Goal: Information Seeking & Learning: Learn about a topic

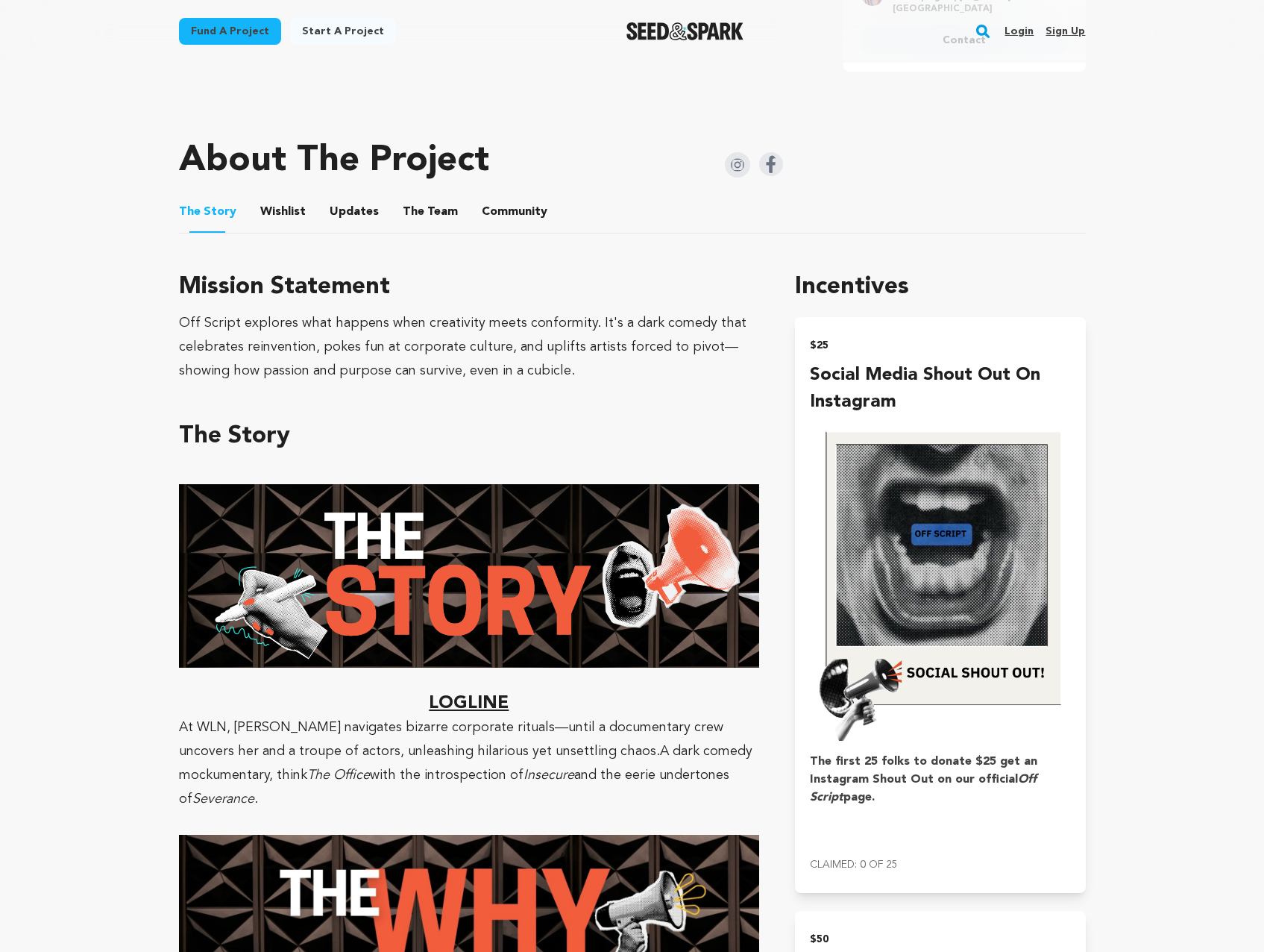
scroll to position [685, 0]
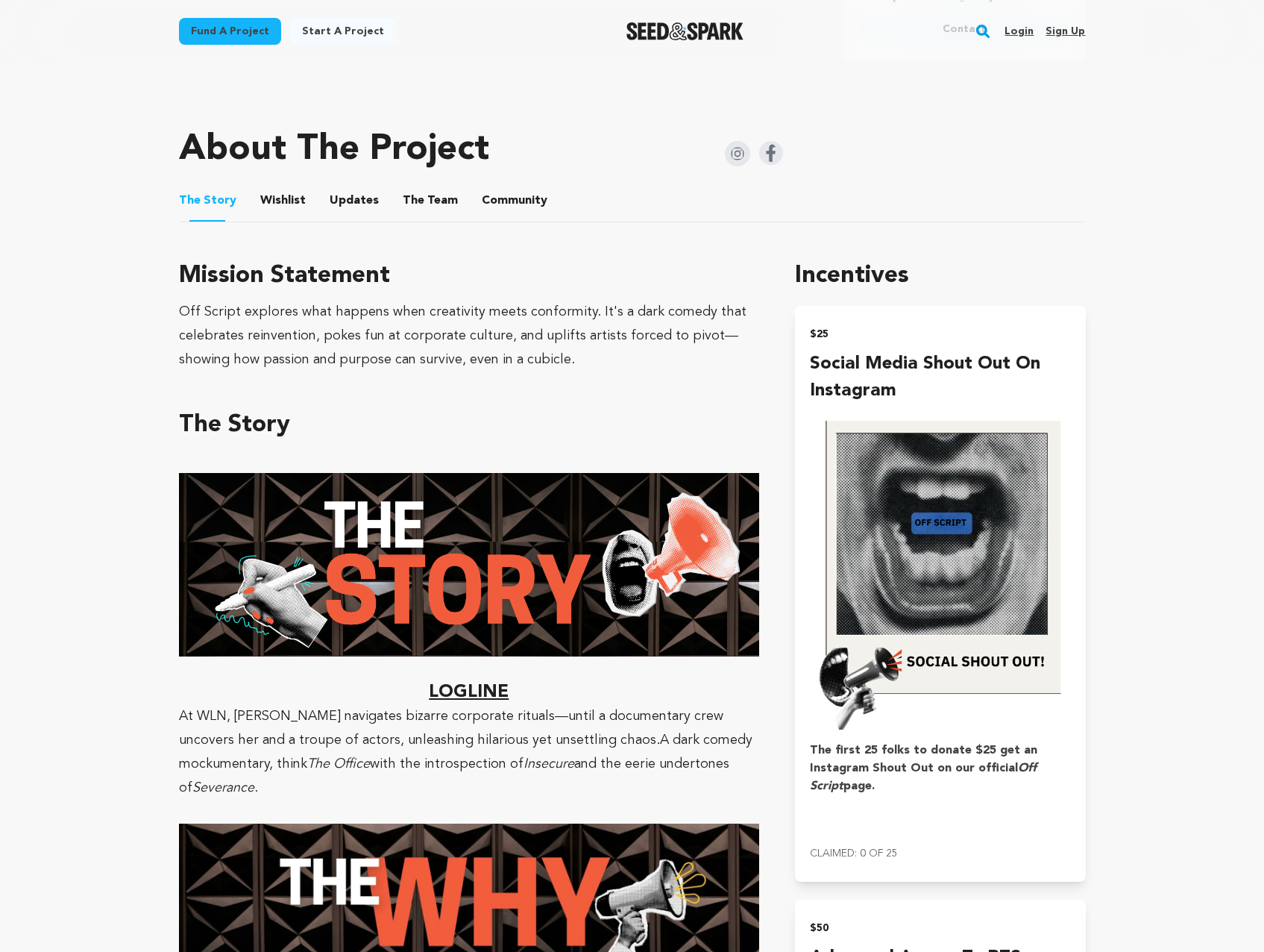
click at [345, 193] on button "Updates" at bounding box center [354, 203] width 35 height 35
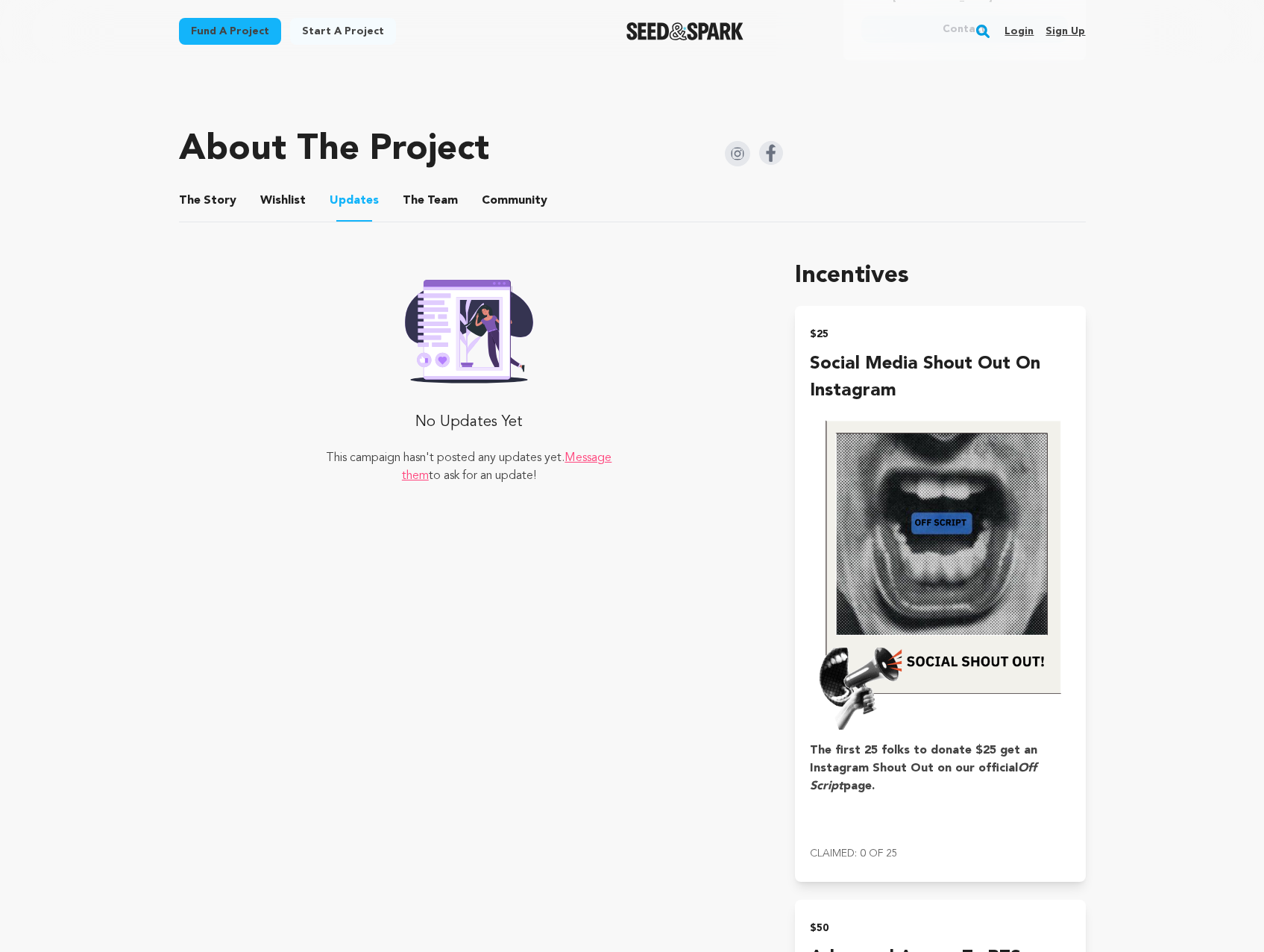
click at [288, 187] on button "Wishlist" at bounding box center [282, 203] width 35 height 35
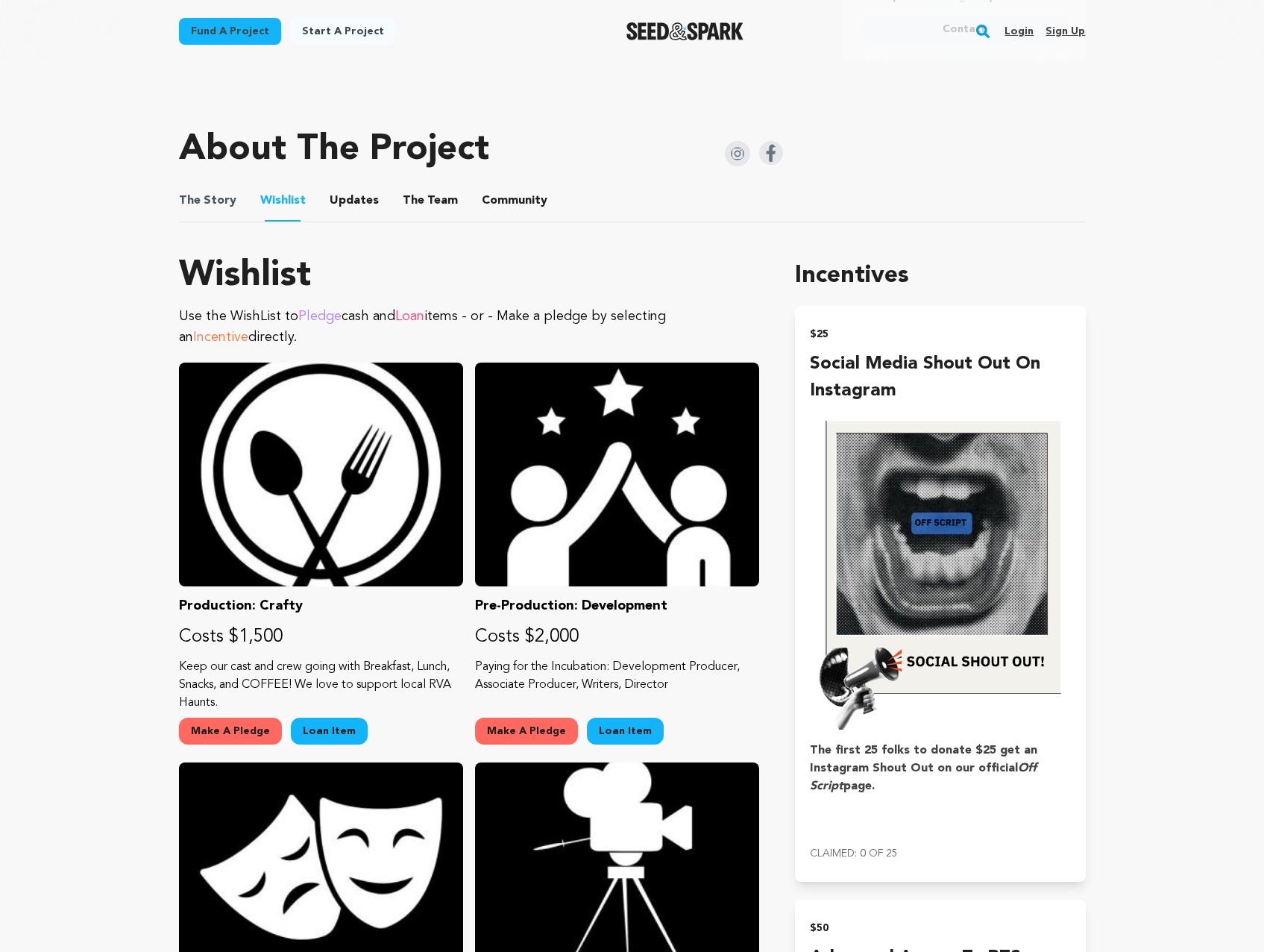
click at [227, 192] on span "The Story" at bounding box center [208, 201] width 57 height 18
click at [420, 194] on button "The Team" at bounding box center [430, 203] width 35 height 35
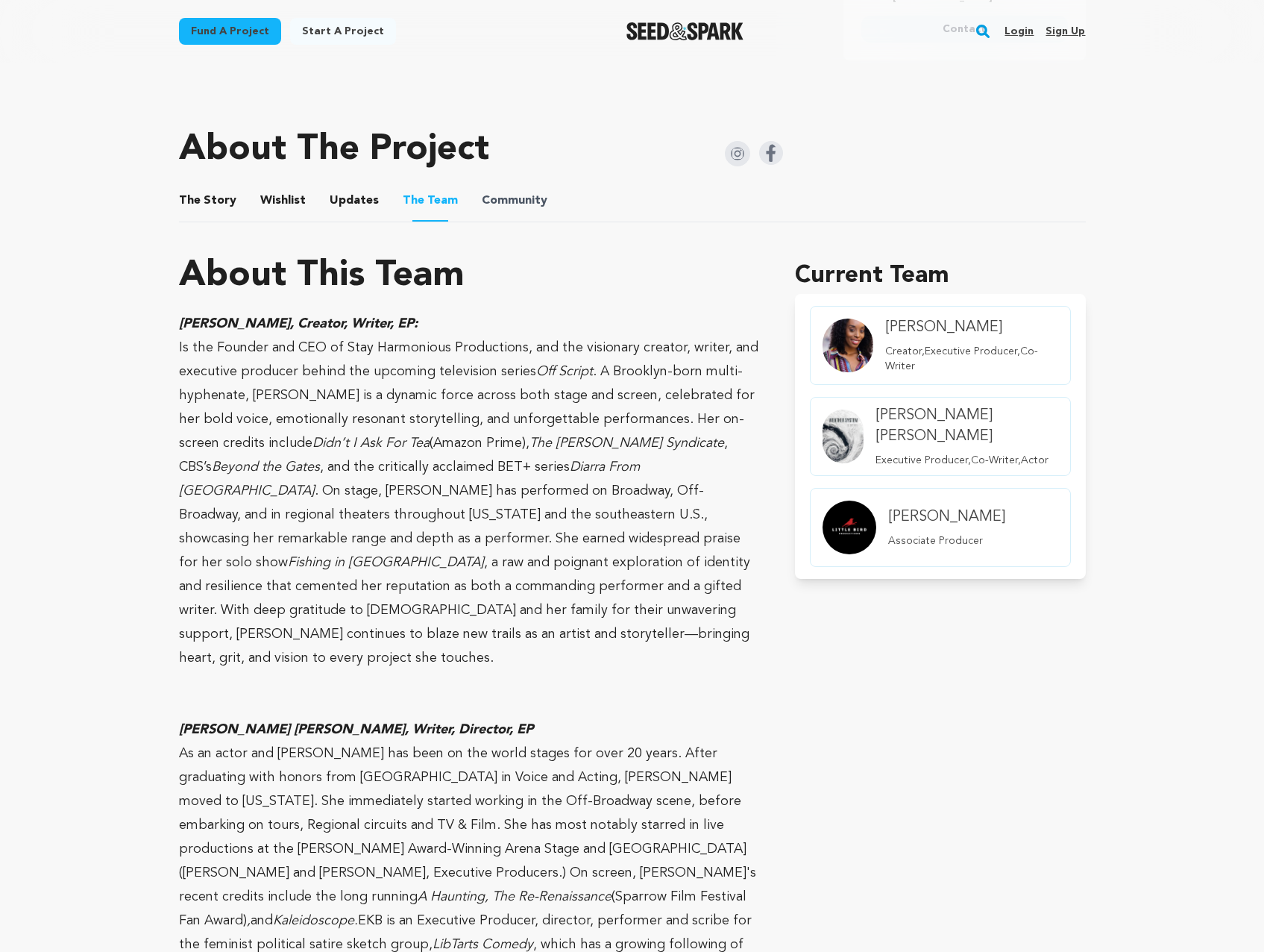
click at [523, 193] on span "Community" at bounding box center [514, 201] width 66 height 18
click at [518, 190] on button "Community" at bounding box center [514, 203] width 35 height 35
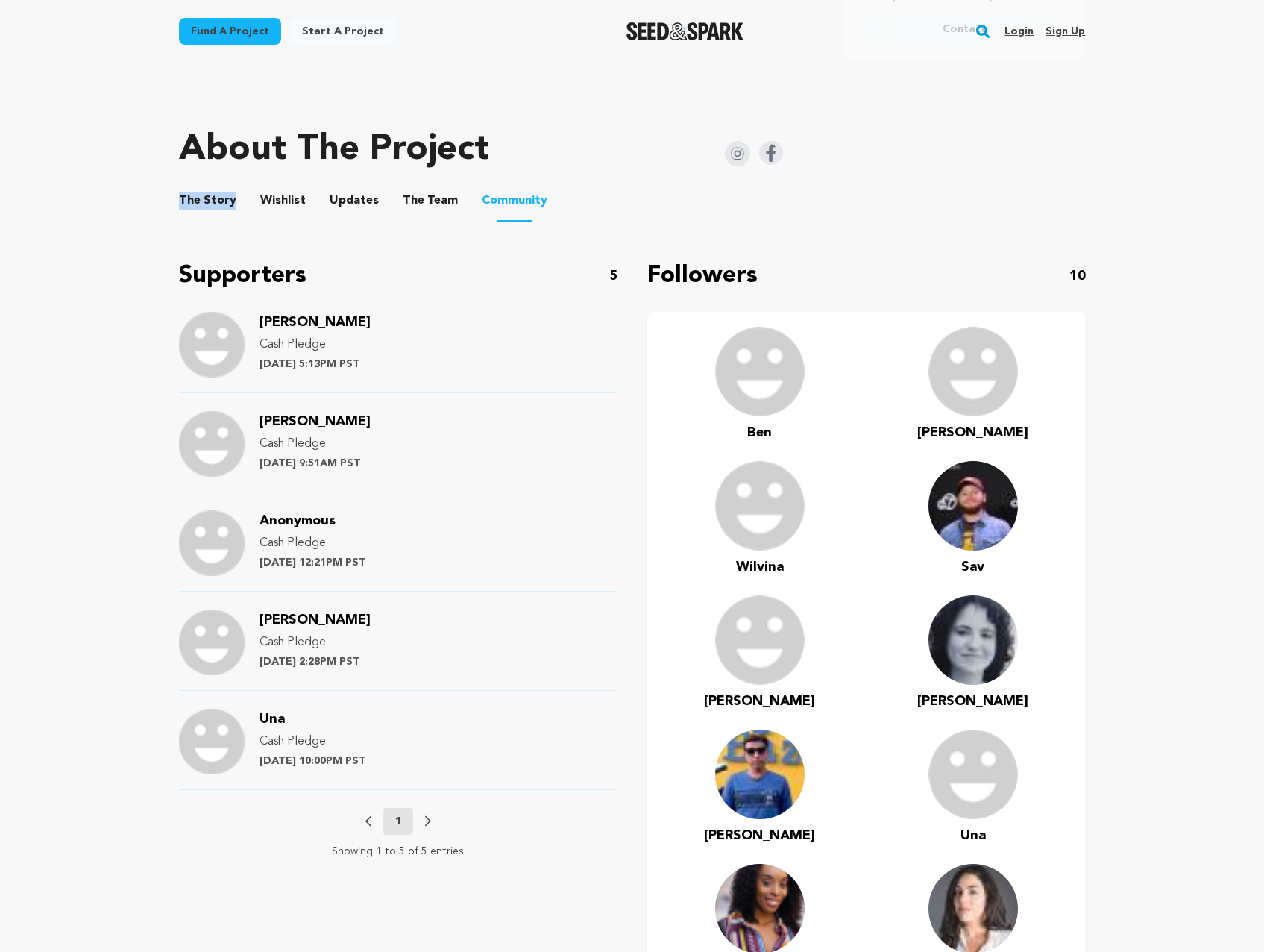
click at [219, 190] on li "The Story The Story" at bounding box center [208, 200] width 57 height 42
click at [218, 191] on button "The Story" at bounding box center [207, 203] width 35 height 35
